Goal: Transaction & Acquisition: Purchase product/service

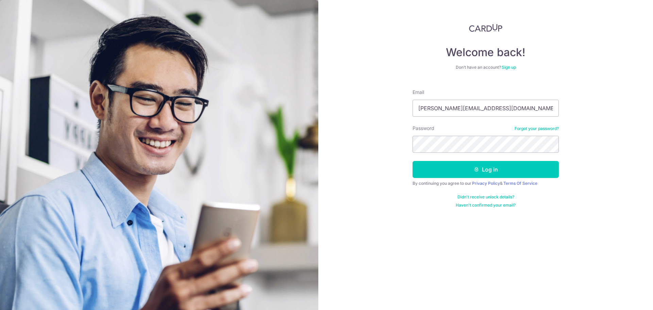
type input "shaunlau_@hotmail.com"
click at [412, 161] on button "Log in" at bounding box center [485, 169] width 146 height 17
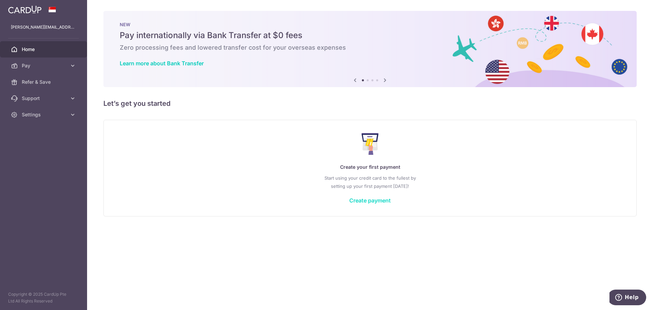
click at [367, 200] on link "Create payment" at bounding box center [369, 200] width 41 height 7
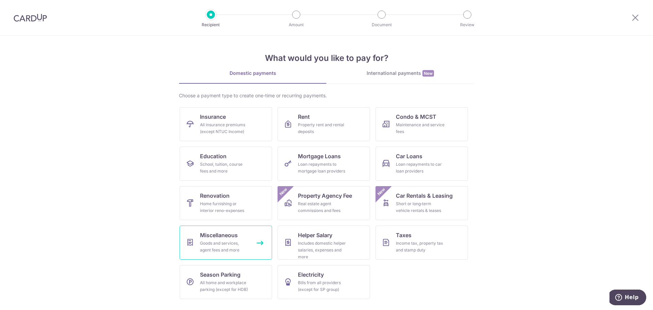
click at [227, 244] on div "Goods and services, agent fees and more" at bounding box center [224, 247] width 49 height 14
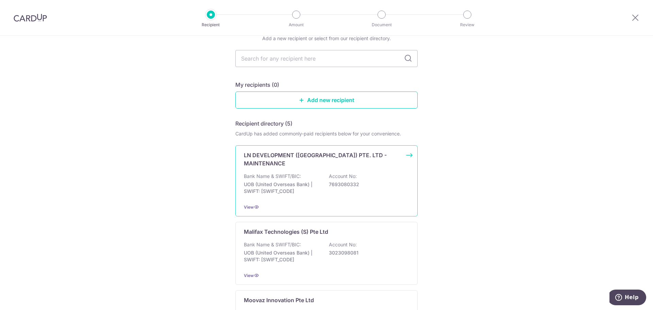
scroll to position [170, 0]
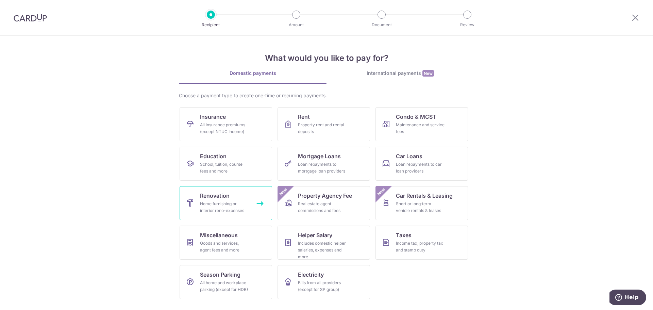
click at [229, 202] on div "Home furnishing or interior reno-expenses" at bounding box center [224, 207] width 49 height 14
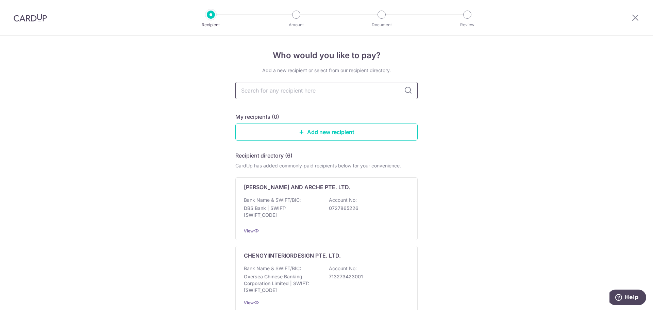
click at [352, 94] on input "text" at bounding box center [326, 90] width 182 height 17
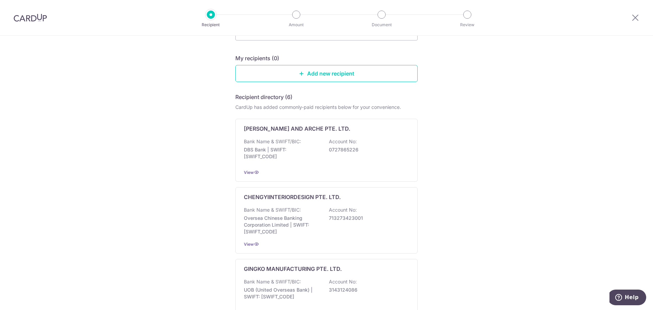
scroll to position [68, 0]
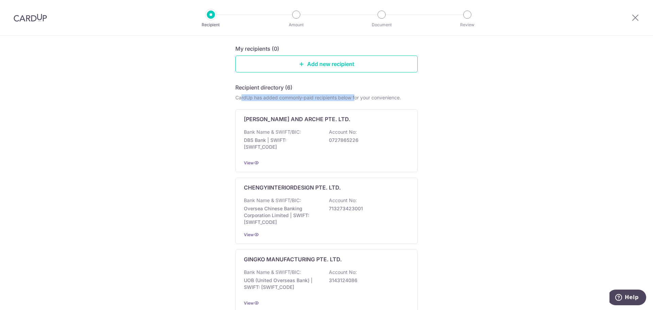
drag, startPoint x: 239, startPoint y: 95, endPoint x: 354, endPoint y: 102, distance: 115.1
click at [355, 99] on div "CardUp has added commonly-paid recipients below for your convenience." at bounding box center [326, 97] width 182 height 7
click at [444, 100] on div "Who would you like to pay? Add a new recipient or select from our recipient dir…" at bounding box center [326, 275] width 653 height 615
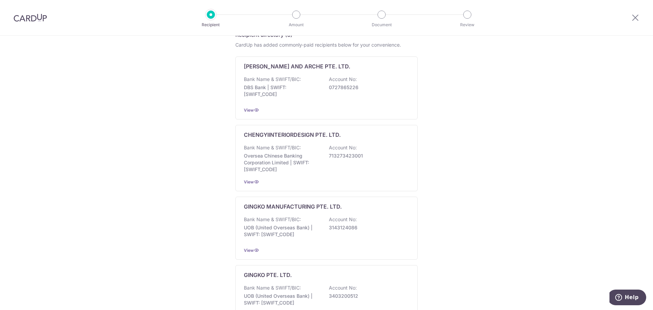
scroll to position [1, 0]
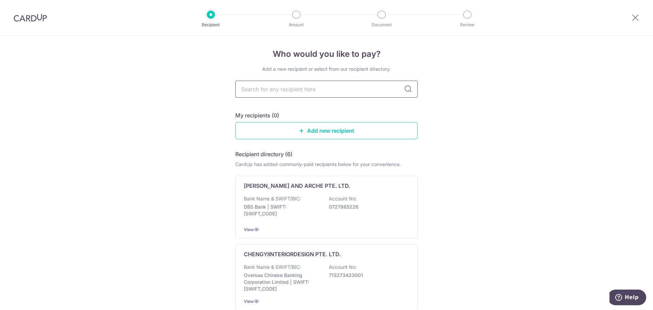
click at [304, 92] on input "text" at bounding box center [326, 89] width 182 height 17
type input "keyconcept"
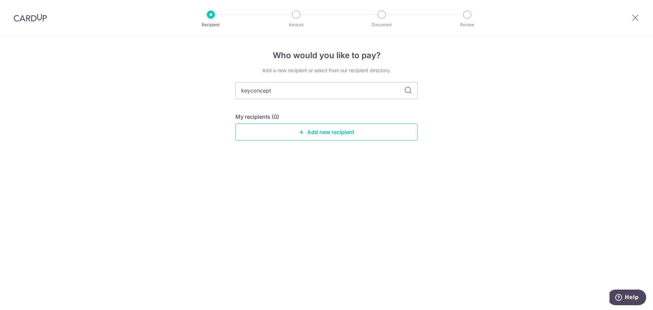
click at [410, 92] on icon at bounding box center [408, 90] width 8 height 8
drag, startPoint x: 288, startPoint y: 93, endPoint x: 287, endPoint y: 123, distance: 30.0
click at [288, 93] on input "keyconcept" at bounding box center [326, 90] width 182 height 17
type input "key"
click at [408, 88] on icon at bounding box center [408, 90] width 8 height 8
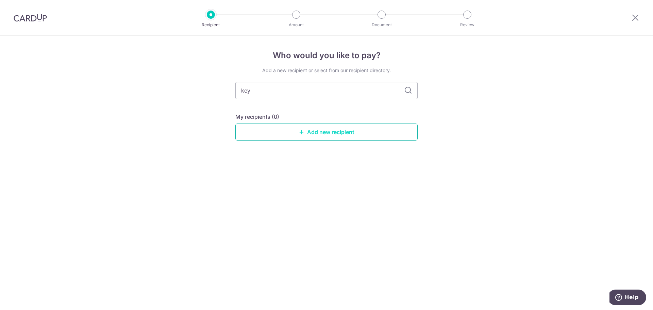
click at [365, 134] on link "Add new recipient" at bounding box center [326, 131] width 182 height 17
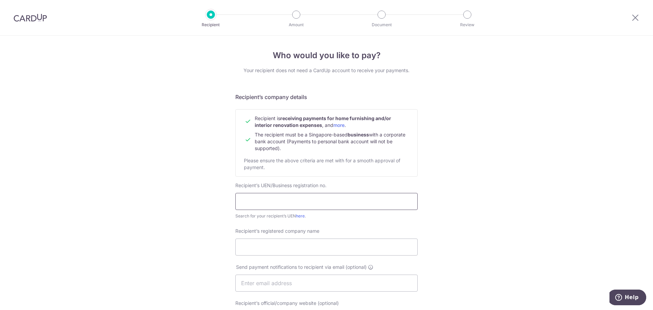
click at [353, 197] on input "text" at bounding box center [326, 201] width 182 height 17
click at [275, 209] on input "2018" at bounding box center [326, 201] width 182 height 17
type input "201839450R"
click at [276, 249] on input "Recipient’s registered company name" at bounding box center [326, 246] width 182 height 17
click at [298, 253] on input "KEY CONCEPT" at bounding box center [326, 246] width 182 height 17
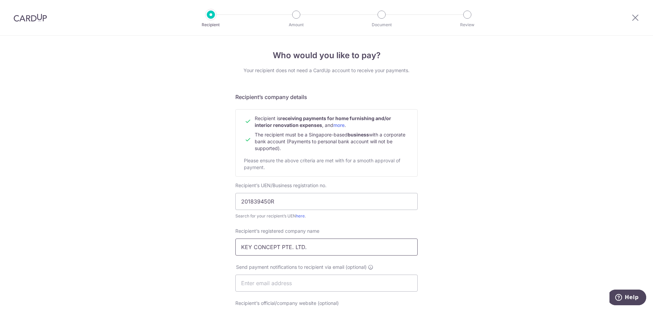
type input "KEY CONCEPT PTE. LTD."
click at [466, 226] on div "Who would you like to pay? Your recipient does not need a CardUp account to rec…" at bounding box center [326, 291] width 653 height 511
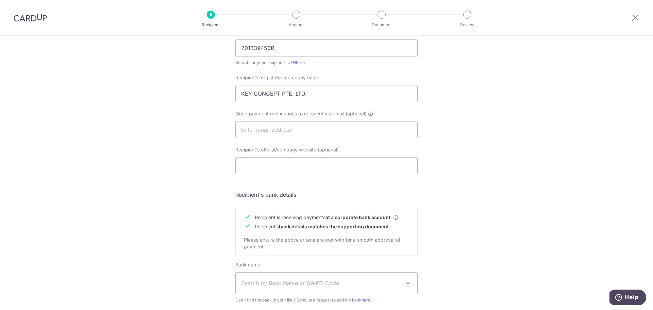
scroll to position [102, 0]
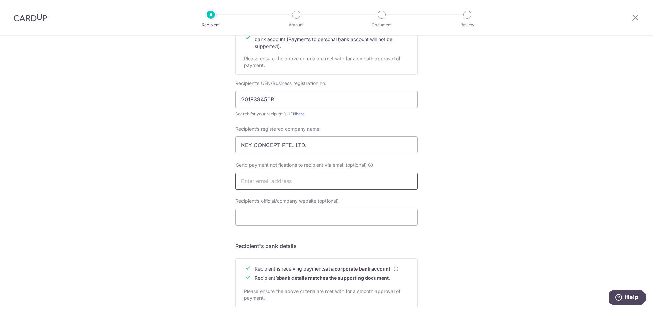
click at [318, 183] on input "text" at bounding box center [326, 180] width 182 height 17
type input "S"
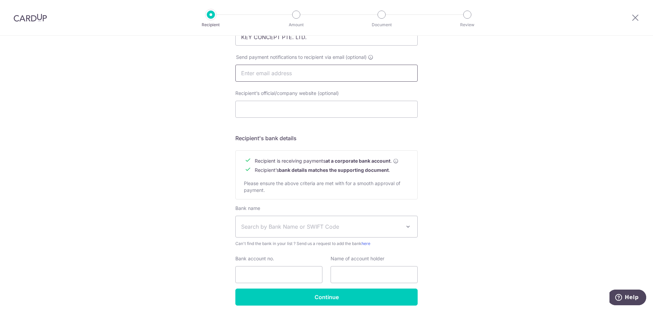
scroll to position [237, 0]
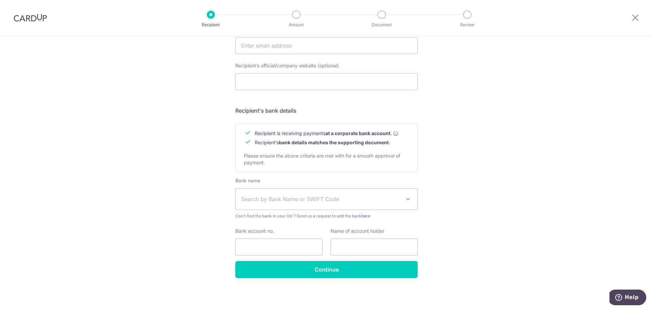
click at [405, 199] on span at bounding box center [408, 199] width 8 height 8
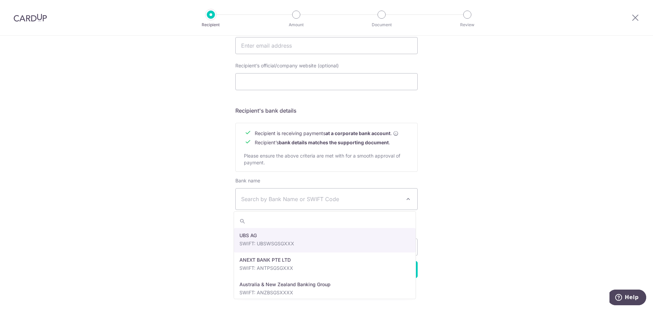
click at [343, 193] on span "Search by Bank Name or SWIFT Code" at bounding box center [327, 198] width 182 height 21
click at [331, 193] on span "Search by Bank Name or SWIFT Code" at bounding box center [327, 198] width 182 height 21
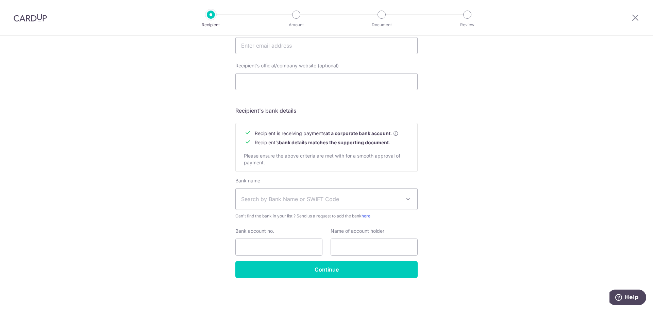
click at [330, 192] on span "Search by Bank Name or SWIFT Code" at bounding box center [327, 198] width 182 height 21
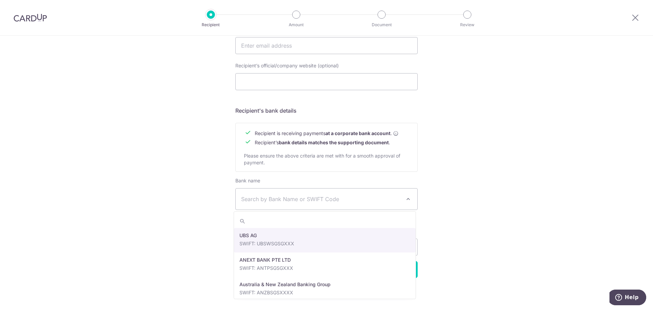
click at [330, 192] on span "Search by Bank Name or SWIFT Code" at bounding box center [327, 198] width 182 height 21
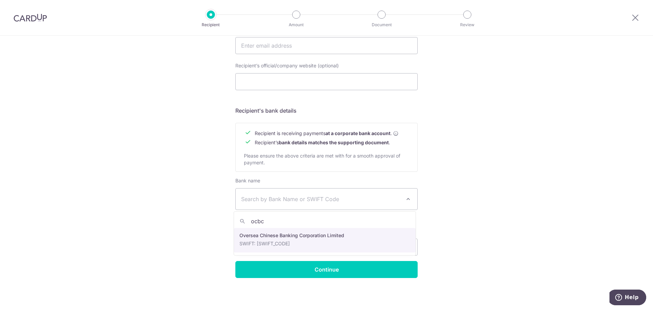
type input "ocbc"
select select "12"
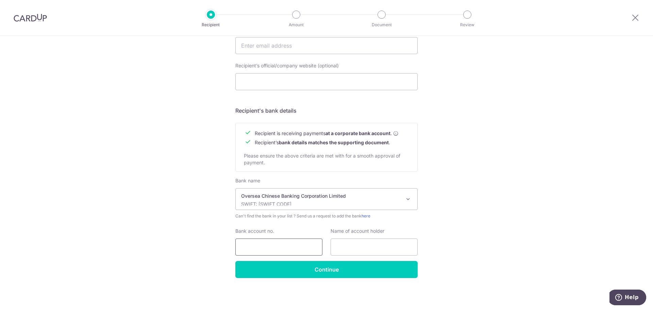
click at [291, 243] on input "Bank account no." at bounding box center [278, 246] width 87 height 17
type input "713118784001"
type input "k"
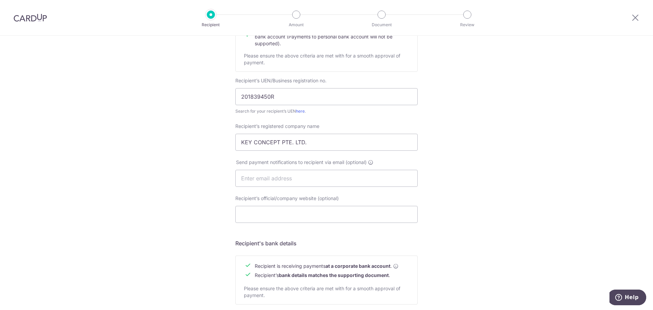
scroll to position [101, 0]
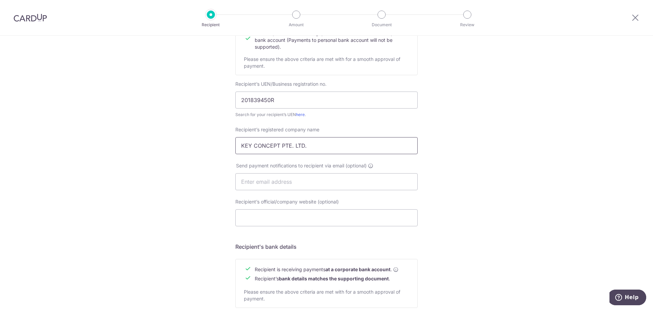
drag, startPoint x: 337, startPoint y: 147, endPoint x: 213, endPoint y: 134, distance: 125.1
click at [213, 134] on div "Who would you like to pay? Your recipient does not need a CardUp account to rec…" at bounding box center [326, 189] width 653 height 511
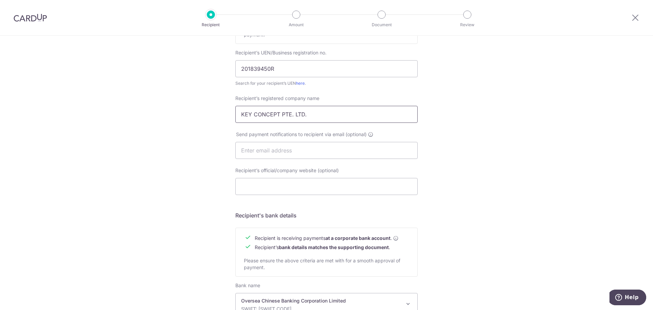
scroll to position [237, 0]
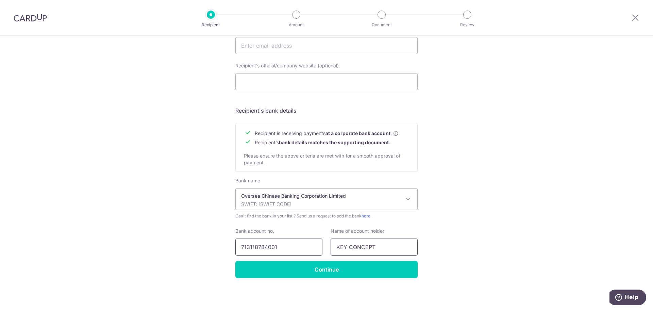
drag, startPoint x: 344, startPoint y: 247, endPoint x: 294, endPoint y: 243, distance: 49.8
click at [293, 242] on div "Bank account no. 713118784001 Name of account holder KEY CONCEPT" at bounding box center [326, 241] width 190 height 28
paste input "PTE. LTD."
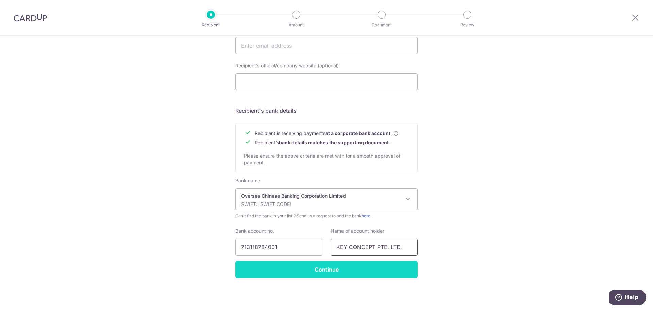
type input "KEY CONCEPT PTE. LTD."
click at [332, 270] on input "Continue" at bounding box center [326, 269] width 182 height 17
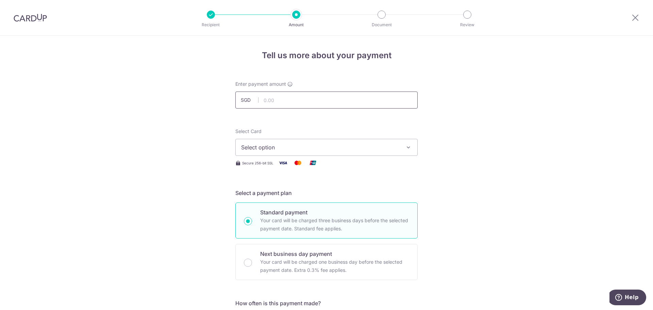
click at [283, 99] on input "text" at bounding box center [326, 99] width 182 height 17
type input "10,500.00"
click at [391, 149] on span "Select option" at bounding box center [320, 147] width 158 height 8
click at [377, 161] on link "Add credit card" at bounding box center [327, 166] width 182 height 12
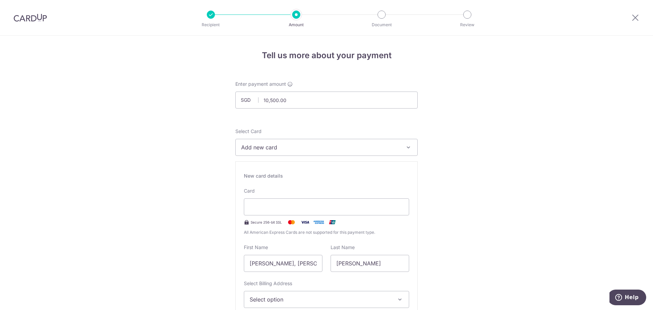
click at [298, 177] on div "New card details" at bounding box center [326, 175] width 165 height 7
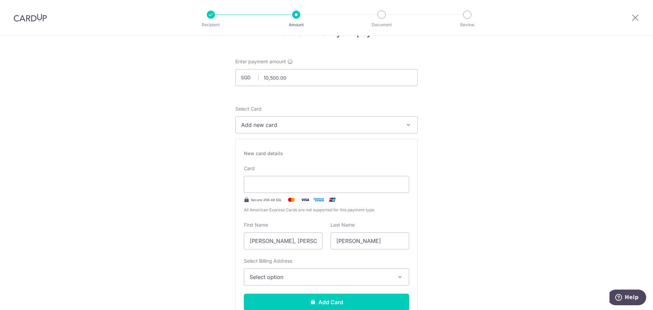
scroll to position [34, 0]
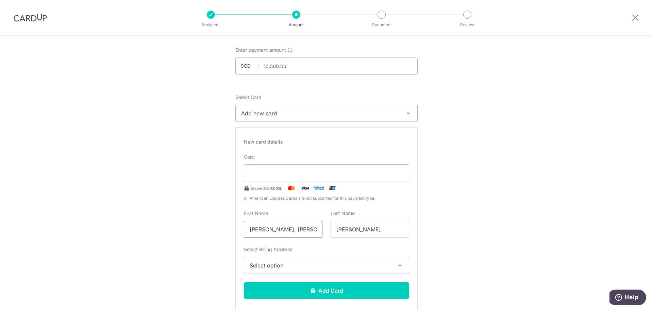
drag, startPoint x: 310, startPoint y: 230, endPoint x: 256, endPoint y: 233, distance: 54.9
click at [256, 233] on input "[PERSON_NAME], [PERSON_NAME]" at bounding box center [283, 229] width 79 height 17
click at [299, 229] on input "[PERSON_NAME], [PERSON_NAME]" at bounding box center [283, 229] width 79 height 17
drag, startPoint x: 305, startPoint y: 232, endPoint x: 235, endPoint y: 233, distance: 70.7
click at [235, 233] on div "New card details Your card number is incomplete. Card Secure 256-bit SSL All Am…" at bounding box center [326, 221] width 182 height 188
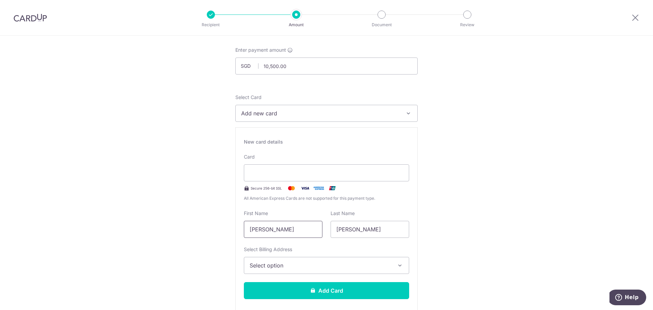
type input "NG SHI WEI"
drag, startPoint x: 289, startPoint y: 218, endPoint x: 220, endPoint y: 213, distance: 69.5
type input "CASSA"
drag, startPoint x: 363, startPoint y: 227, endPoint x: 313, endPoint y: 225, distance: 49.7
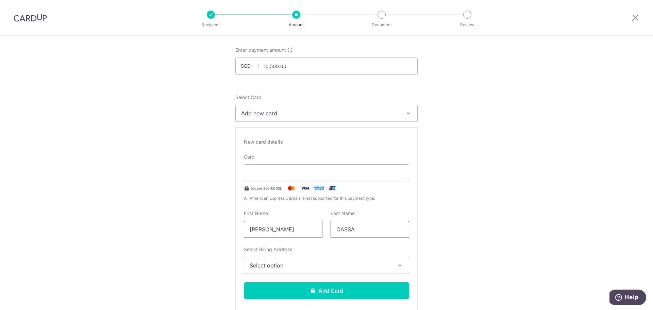
click at [313, 225] on div "First Name NG SHI WEI Last Name CASSA" at bounding box center [326, 224] width 173 height 28
type input "NG"
click at [294, 232] on input "NG SHI WEI" at bounding box center [283, 229] width 79 height 17
click at [353, 266] on span "Select option" at bounding box center [320, 265] width 141 height 8
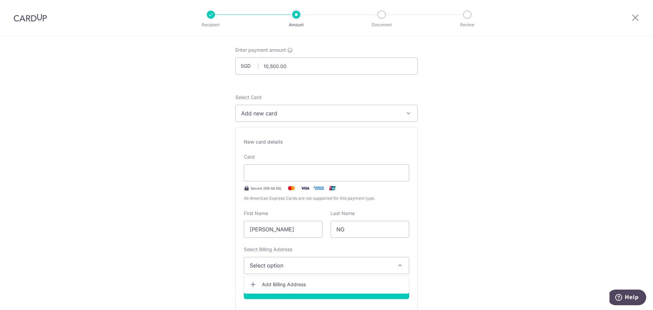
click at [353, 265] on span "Select option" at bounding box center [320, 265] width 141 height 8
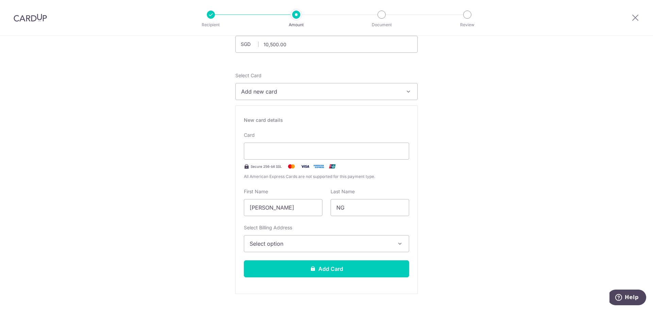
scroll to position [68, 0]
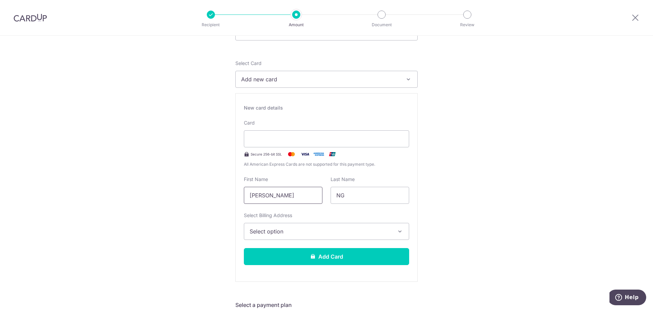
click at [282, 190] on input "NG SHI WEI" at bounding box center [283, 195] width 79 height 17
type input "N"
type input "SHI WEI CASSA"
click at [373, 235] on button "Select option" at bounding box center [326, 231] width 165 height 17
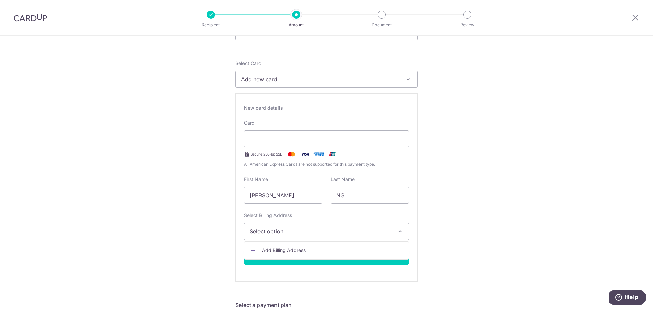
click at [373, 235] on span "Select option" at bounding box center [320, 231] width 141 height 8
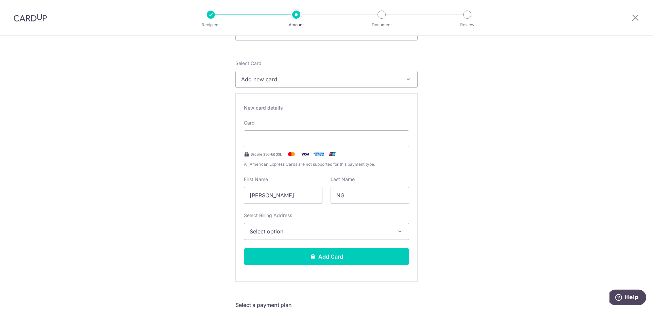
click at [333, 263] on button "Add Card" at bounding box center [326, 256] width 165 height 17
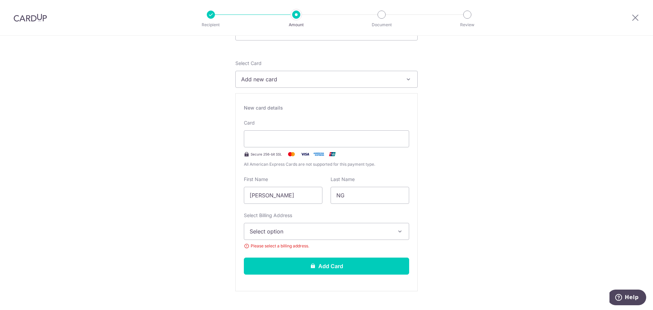
click at [325, 235] on span "Select option" at bounding box center [320, 231] width 141 height 8
click at [317, 249] on span "Add Billing Address" at bounding box center [332, 250] width 141 height 7
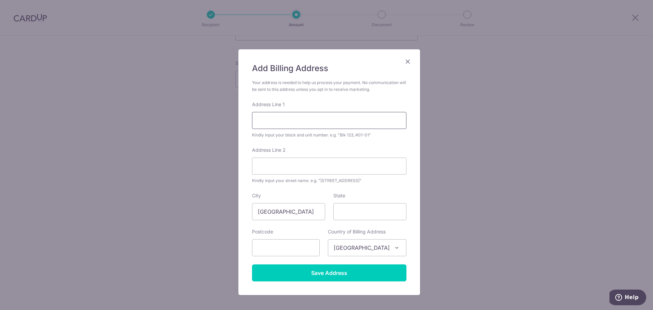
click at [359, 121] on input "Address Line 1" at bounding box center [329, 120] width 154 height 17
click at [344, 123] on input "292 WESTWOOD AVENUE" at bounding box center [329, 120] width 154 height 17
type input "292 WESTWOOD AVENUE"
click at [335, 214] on input "State" at bounding box center [369, 211] width 73 height 17
drag, startPoint x: 367, startPoint y: 216, endPoint x: 312, endPoint y: 201, distance: 56.4
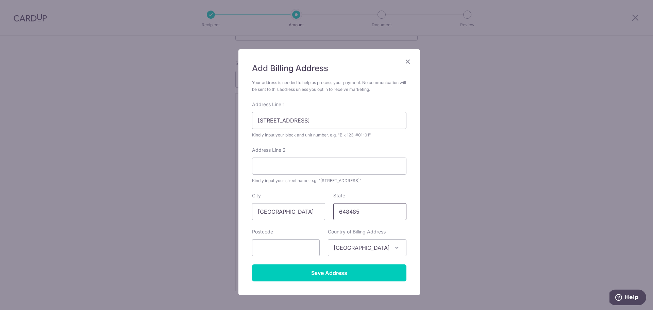
click at [312, 210] on div "City Singapore State 648485" at bounding box center [329, 206] width 163 height 28
type input "SINGAPORE"
drag, startPoint x: 283, startPoint y: 253, endPoint x: 279, endPoint y: 254, distance: 4.2
click at [283, 253] on input "text" at bounding box center [286, 247] width 68 height 17
type input "648485"
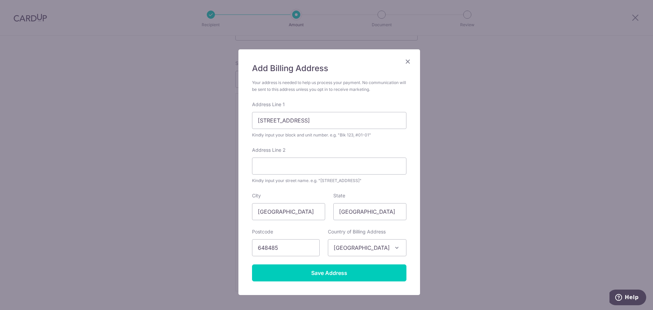
click at [360, 251] on span "Singapore" at bounding box center [367, 247] width 78 height 16
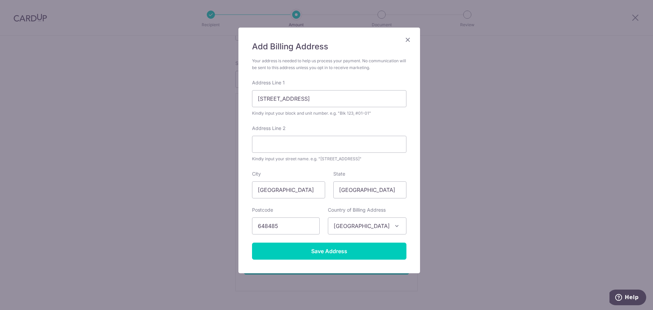
scroll to position [34, 0]
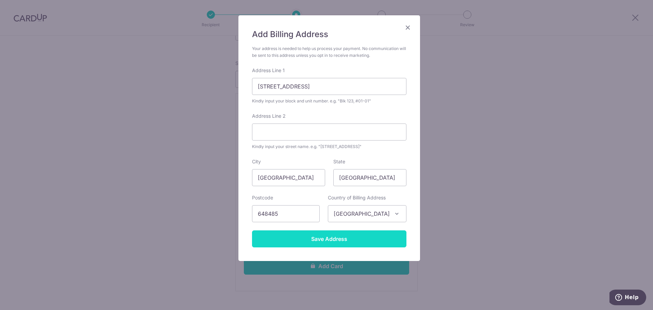
click at [362, 238] on input "Save Address" at bounding box center [329, 238] width 154 height 17
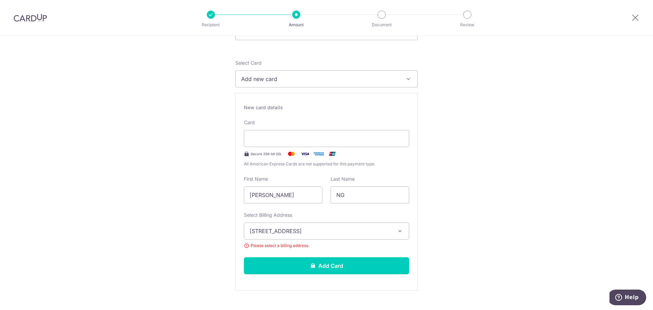
scroll to position [136, 0]
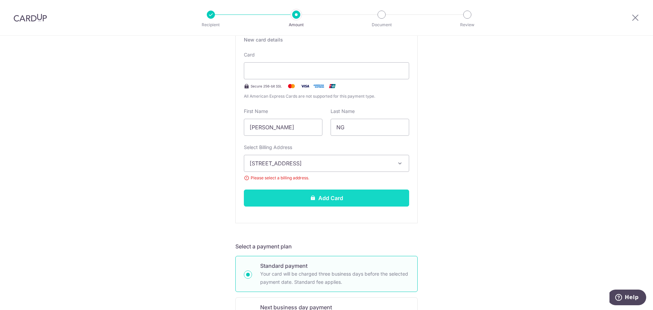
click at [350, 199] on button "Add Card" at bounding box center [326, 197] width 165 height 17
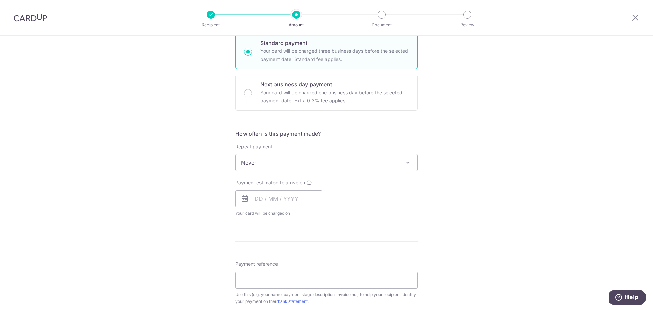
scroll to position [170, 0]
click at [257, 198] on input "text" at bounding box center [278, 197] width 87 height 17
click at [314, 262] on link "10" at bounding box center [317, 259] width 11 height 11
type input "[DATE]"
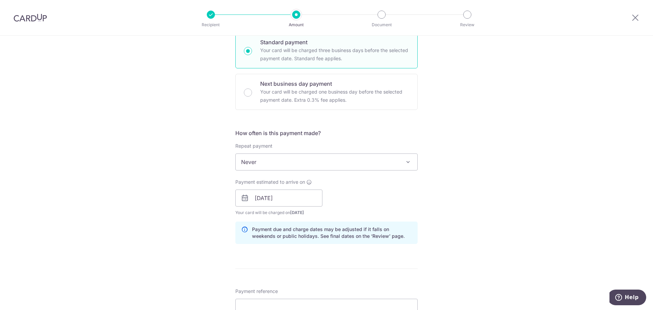
click at [411, 215] on div "Payment estimated to arrive on 10/10/2025 Prev Next Oct Nov Dec 2025 2026 2027 …" at bounding box center [326, 197] width 190 height 37
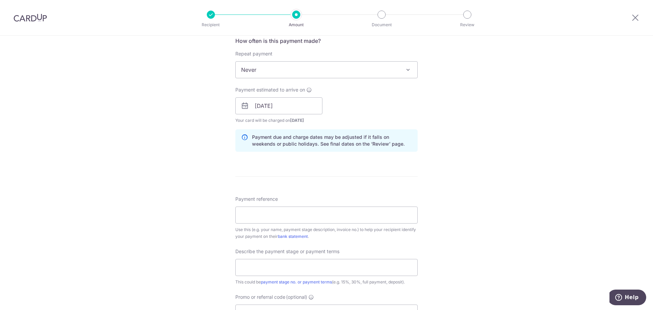
scroll to position [272, 0]
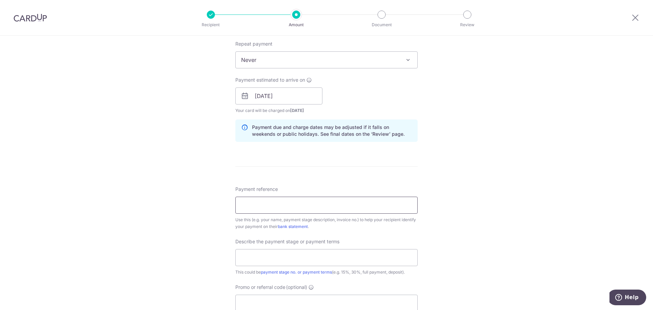
click at [267, 204] on input "Payment reference" at bounding box center [326, 205] width 182 height 17
paste input "KEY/RES/2025/2112/KN"
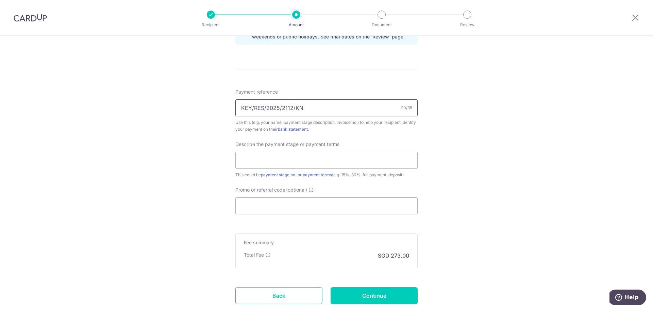
scroll to position [374, 0]
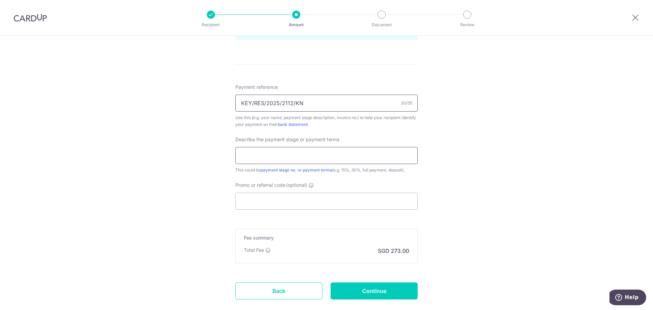
type input "KEY/RES/2025/2112/KN"
click at [249, 157] on input "text" at bounding box center [326, 155] width 182 height 17
drag, startPoint x: 259, startPoint y: 150, endPoint x: 218, endPoint y: 153, distance: 41.2
click at [218, 153] on div "Tell us more about your payment Enter payment amount SGD 10,500.00 10500.00 Car…" at bounding box center [326, 6] width 653 height 689
paste input "Prior to carpentry installation"
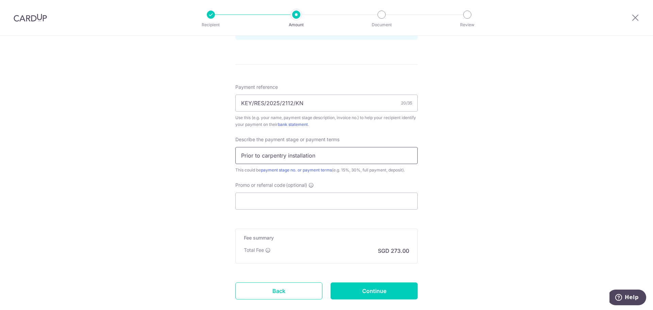
type input "Prior to carpentry installation"
click at [166, 90] on div "Tell us more about your payment Enter payment amount SGD 10,500.00 10500.00 Car…" at bounding box center [326, 6] width 653 height 689
click at [270, 206] on input "Promo or referral code (optional)" at bounding box center [326, 200] width 182 height 17
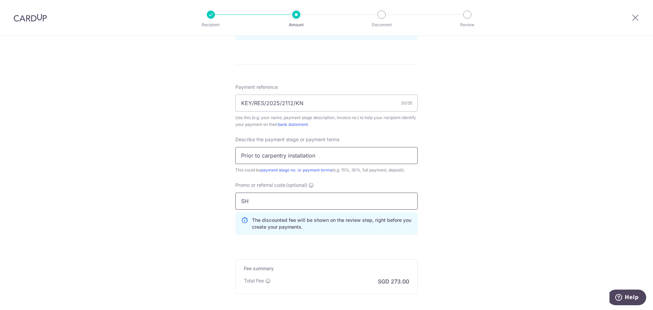
type input "S"
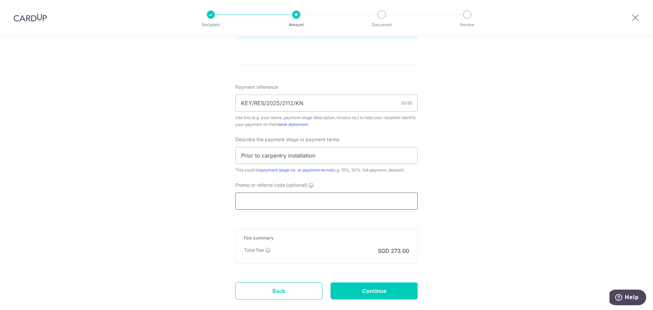
paste input "[PERSON_NAME],CASSAN35"
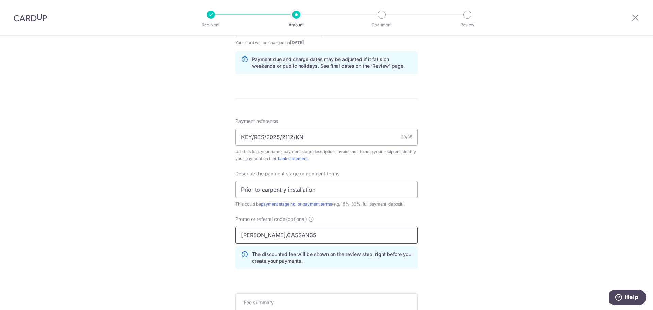
scroll to position [445, 0]
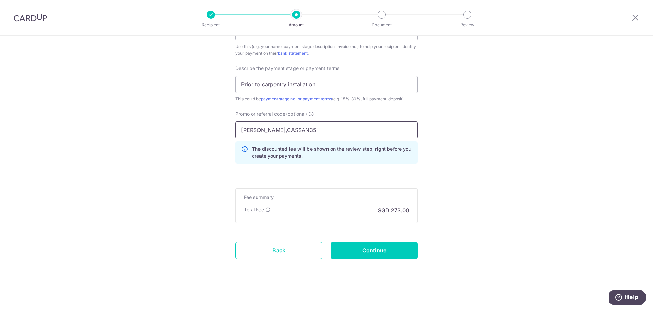
type input "[PERSON_NAME],CASSAN35"
drag, startPoint x: 410, startPoint y: 205, endPoint x: 247, endPoint y: 206, distance: 163.9
click at [240, 198] on div "Fee summary Base fee Extend fee Next-day fee Total Fee SGD 273.00" at bounding box center [326, 205] width 182 height 35
click at [384, 258] on input "Continue" at bounding box center [373, 250] width 87 height 17
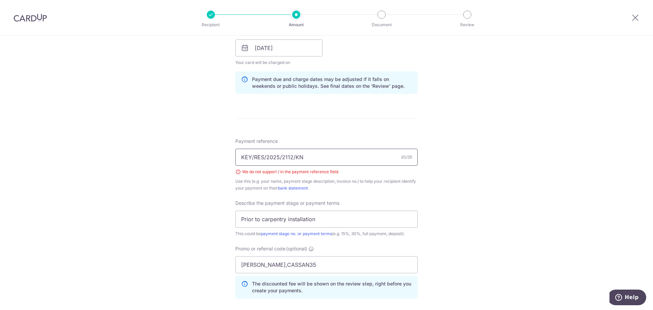
scroll to position [317, 0]
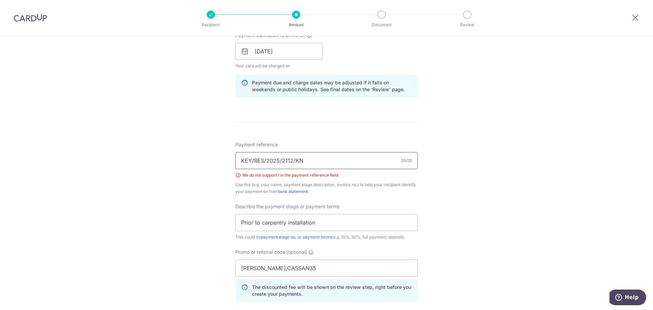
click at [252, 160] on input "KEY/RES/2025/2112/KN" at bounding box center [326, 160] width 182 height 17
type input "KEYRES20252112KN"
click at [279, 175] on div "We do not support / in the payment reference field." at bounding box center [326, 175] width 182 height 7
drag, startPoint x: 307, startPoint y: 166, endPoint x: 220, endPoint y: 160, distance: 86.9
click at [220, 160] on div "Tell us more about your payment Enter payment amount SGD 10,500.00 10500.00 Sel…" at bounding box center [326, 83] width 653 height 729
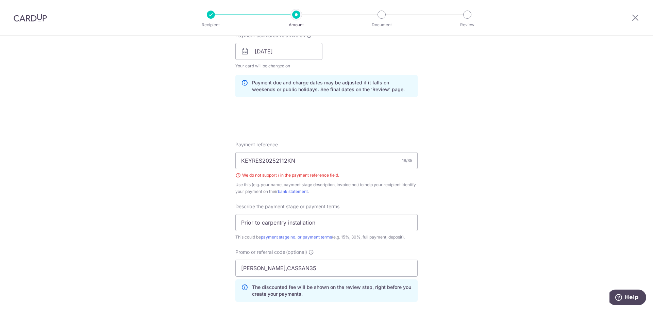
click at [372, 129] on form "Enter payment amount SGD 10,500.00 10500.00 Select Card **** 4862 Add credit ca…" at bounding box center [326, 90] width 182 height 652
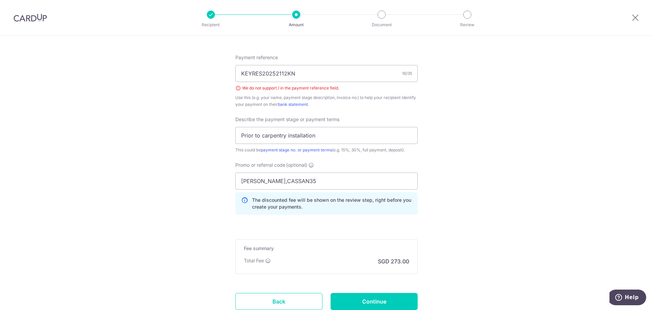
scroll to position [455, 0]
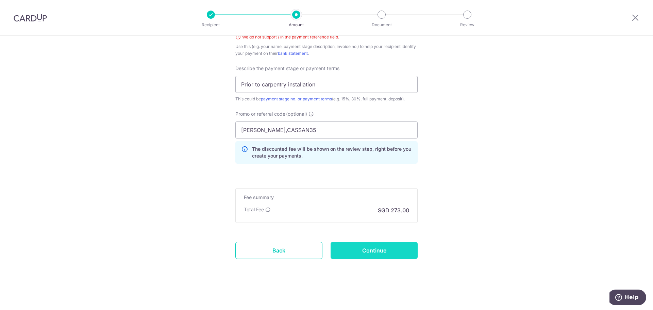
click at [344, 250] on input "Continue" at bounding box center [373, 250] width 87 height 17
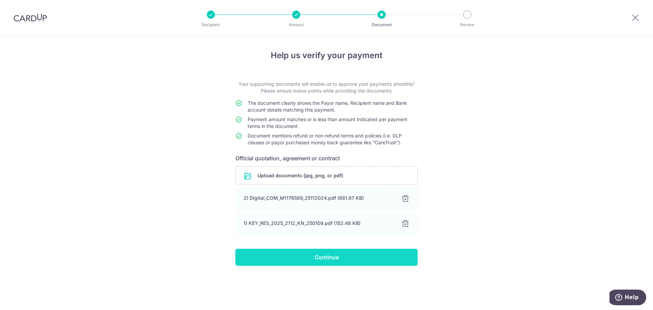
click at [319, 252] on input "Continue" at bounding box center [326, 257] width 182 height 17
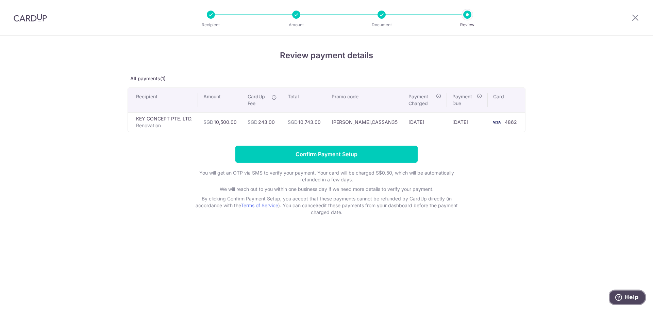
click at [628, 298] on span "Help" at bounding box center [632, 297] width 14 height 6
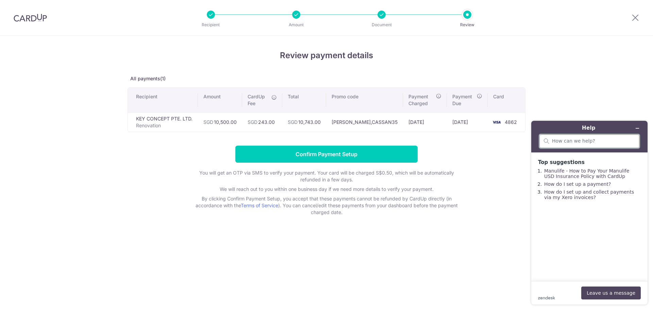
click at [581, 140] on input "search" at bounding box center [593, 141] width 83 height 6
type input "h"
click at [629, 292] on button "Leave us a message" at bounding box center [611, 292] width 60 height 13
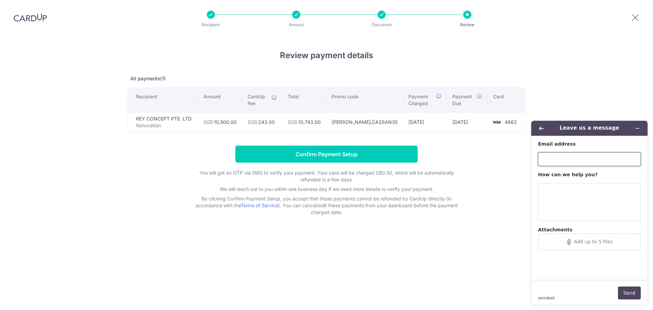
click at [556, 162] on input "Email address" at bounding box center [589, 159] width 103 height 14
type input "[PERSON_NAME][EMAIL_ADDRESS][DOMAIN_NAME]"
click at [582, 205] on textarea "How can we help you?" at bounding box center [589, 202] width 103 height 38
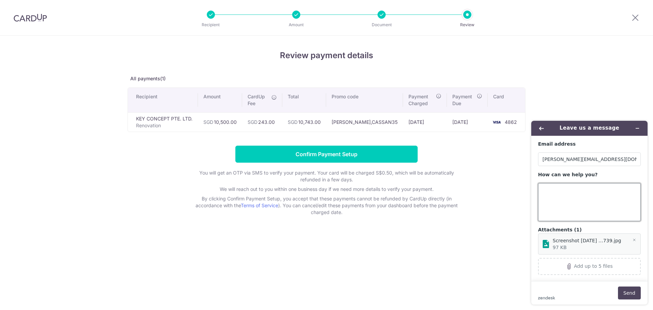
type textarea "h"
drag, startPoint x: 559, startPoint y: 204, endPoint x: 573, endPoint y: 214, distance: 17.3
click at [560, 205] on textarea "Hello, how come there is no fee rebate from the promo code. There should be a $…" at bounding box center [589, 202] width 103 height 38
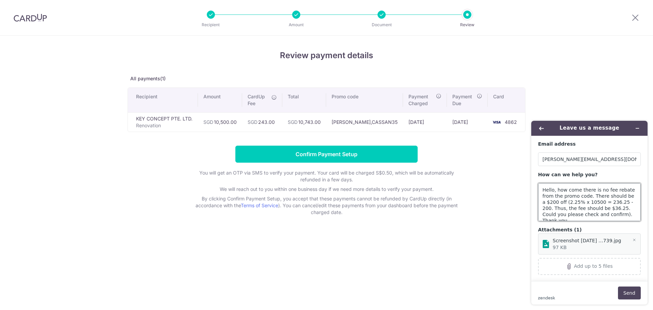
drag, startPoint x: 596, startPoint y: 215, endPoint x: 609, endPoint y: 219, distance: 13.7
click at [597, 216] on textarea "Hello, how come there is no fee rebate from the promo code. There should be a $…" at bounding box center [589, 202] width 103 height 38
click at [624, 200] on textarea "Hello, how come there is no fee rebate from the promo code. There should be a $…" at bounding box center [589, 202] width 103 height 38
type textarea "Hello, how come there is no fee rebate from the promo code. There should be a $…"
click at [633, 293] on button "Send" at bounding box center [629, 292] width 23 height 13
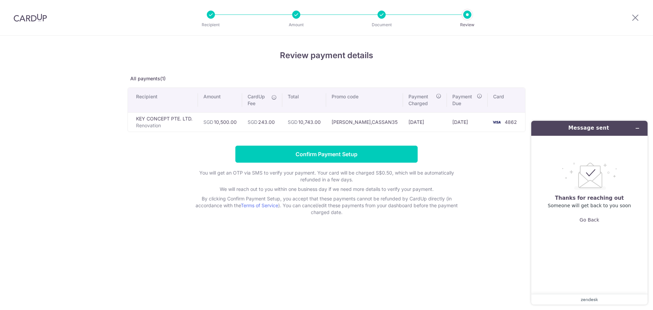
drag, startPoint x: 638, startPoint y: 17, endPoint x: 363, endPoint y: 37, distance: 275.4
click at [638, 17] on icon at bounding box center [635, 17] width 8 height 9
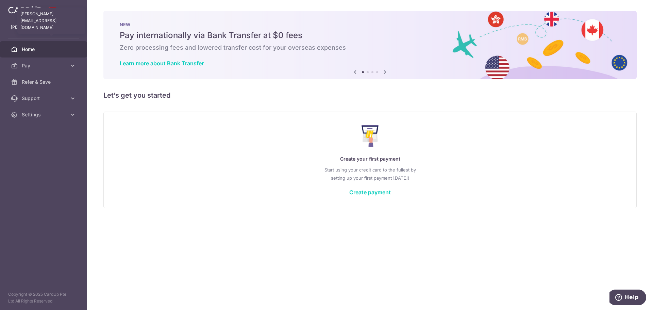
click at [51, 30] on p "[PERSON_NAME][EMAIL_ADDRESS][DOMAIN_NAME]" at bounding box center [43, 27] width 65 height 7
click at [65, 116] on span "Settings" at bounding box center [44, 114] width 45 height 7
click at [44, 141] on link "Logout" at bounding box center [43, 147] width 87 height 16
